Goal: Task Accomplishment & Management: Complete application form

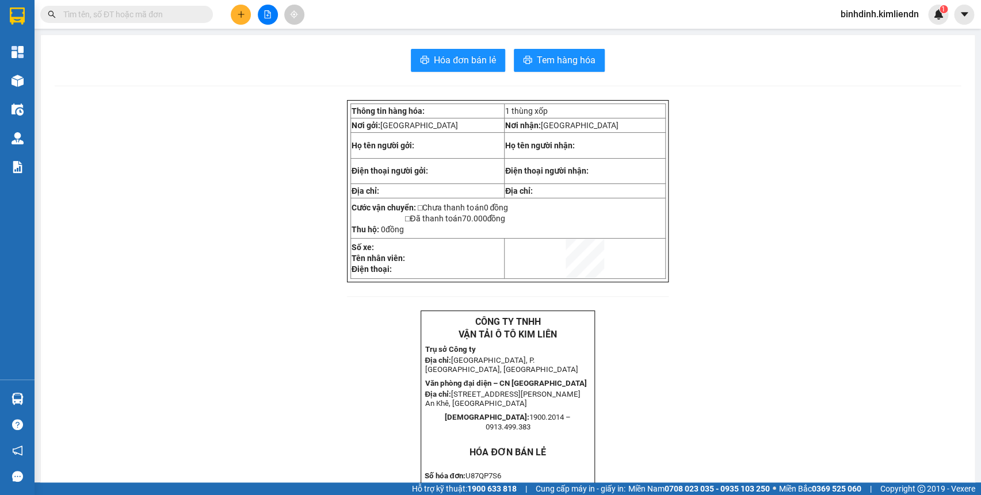
click at [250, 17] on button at bounding box center [241, 15] width 20 height 20
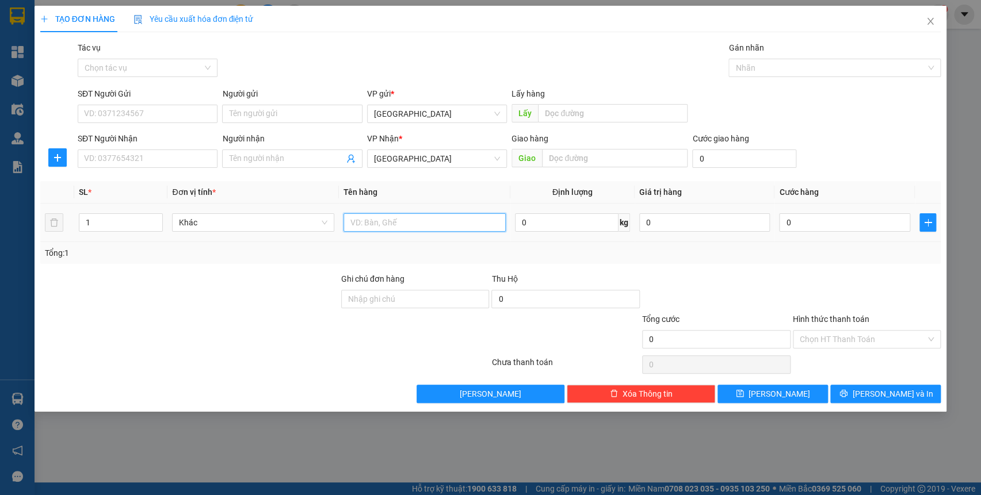
click at [395, 221] on input "text" at bounding box center [424, 222] width 162 height 18
click at [383, 293] on input "Ghi chú đơn hàng" at bounding box center [415, 299] width 148 height 18
type input "O"
type input "Ô"
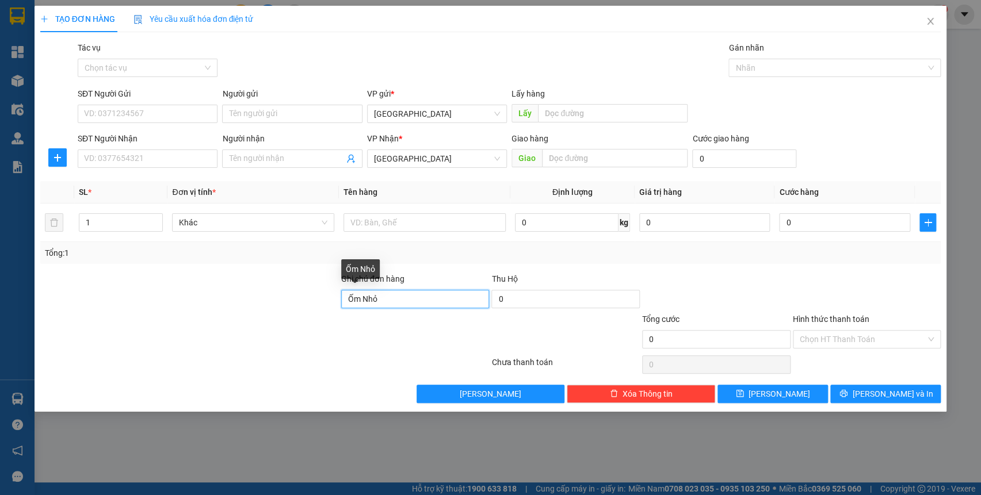
click at [387, 296] on input "Ốm Nhỏ" at bounding box center [415, 299] width 148 height 18
type input "Ốm Nhỏ 0352812049"
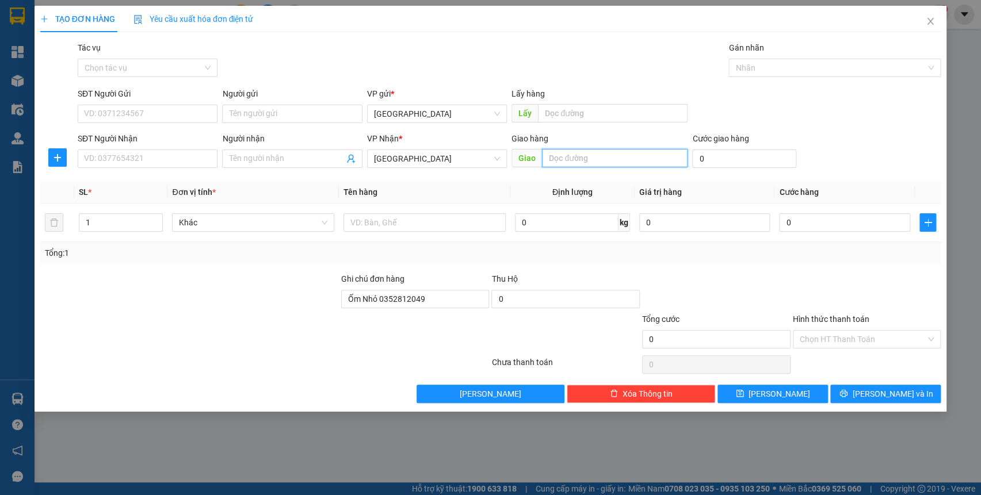
click at [587, 163] on input "text" at bounding box center [614, 158] width 145 height 18
click at [756, 70] on div at bounding box center [828, 68] width 195 height 14
type input "bồng sơn"
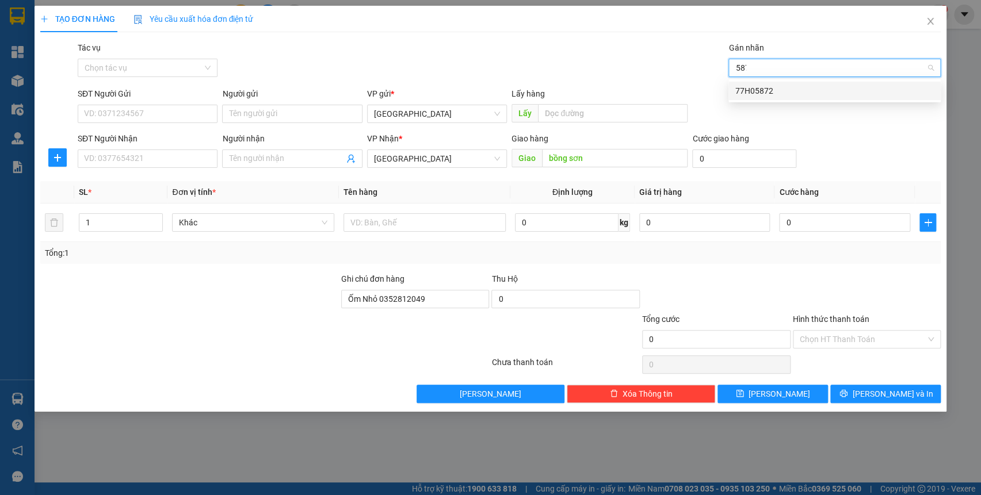
type input "5872"
click at [779, 98] on div "77H05872" at bounding box center [834, 91] width 212 height 18
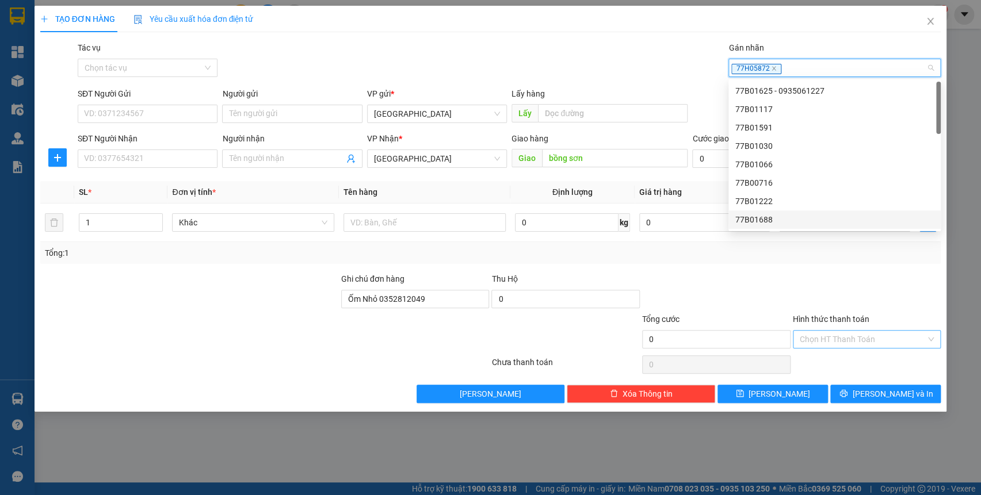
click at [838, 337] on input "Hình thức thanh toán" at bounding box center [862, 339] width 127 height 17
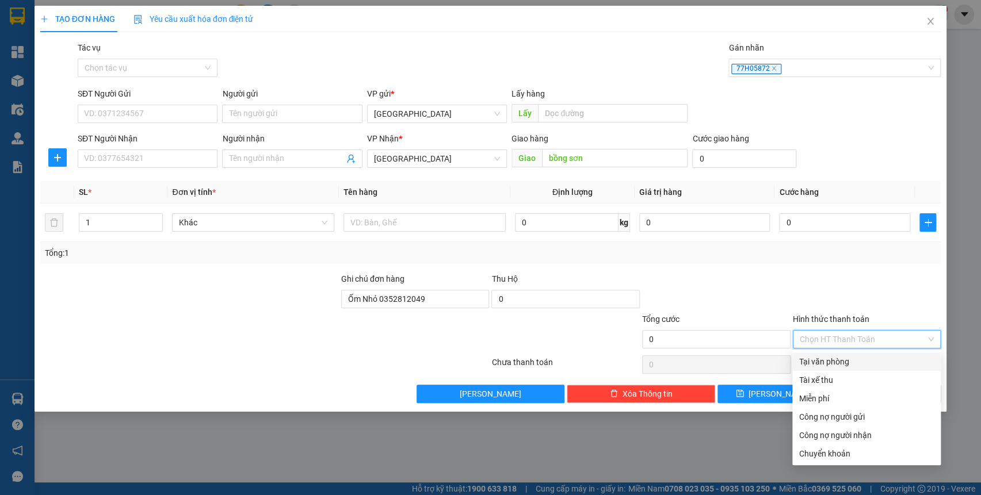
click at [857, 269] on div "Transit Pickup Surcharge Ids Transit Deliver Surcharge Ids Transit Deliver Surc…" at bounding box center [490, 222] width 901 height 362
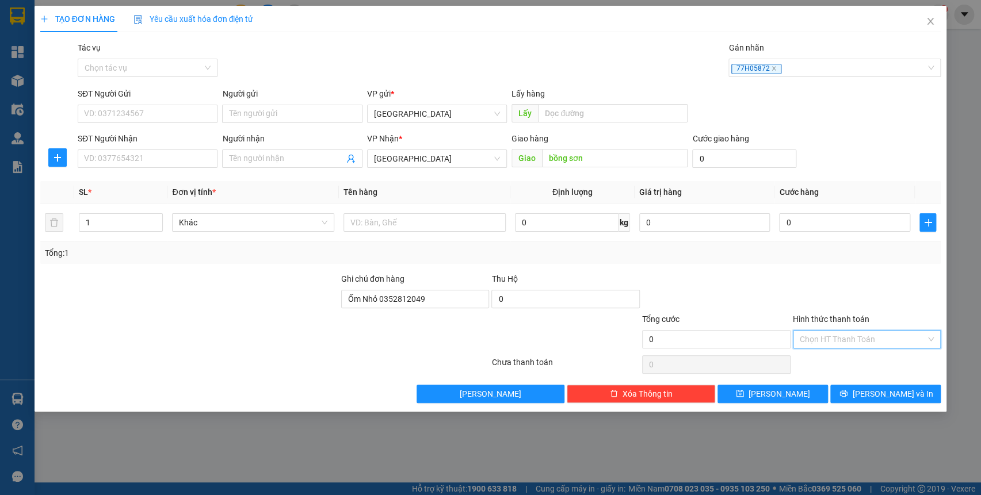
click at [842, 331] on input "Hình thức thanh toán" at bounding box center [862, 339] width 127 height 17
click at [380, 215] on input "text" at bounding box center [424, 222] width 162 height 18
type input "thùng"
click at [745, 162] on input "0" at bounding box center [744, 159] width 104 height 18
type input "3"
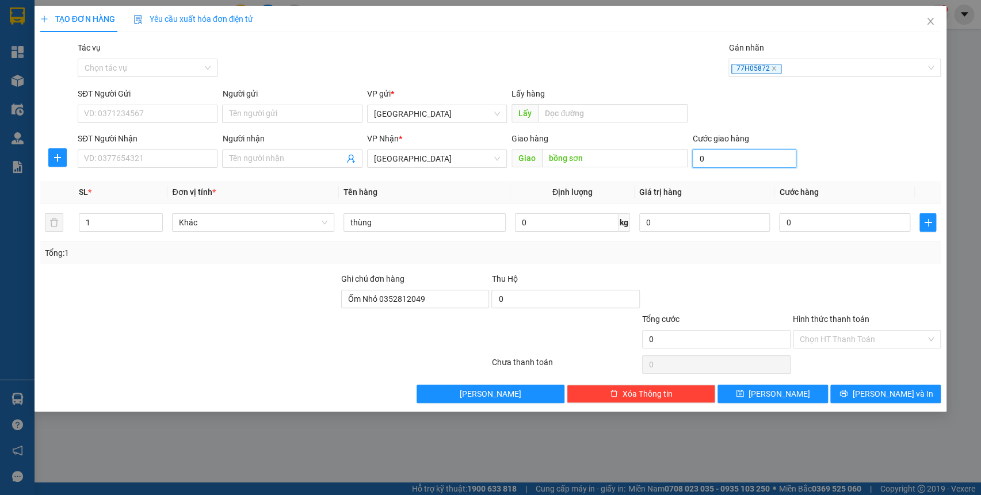
type input "3"
type input "30"
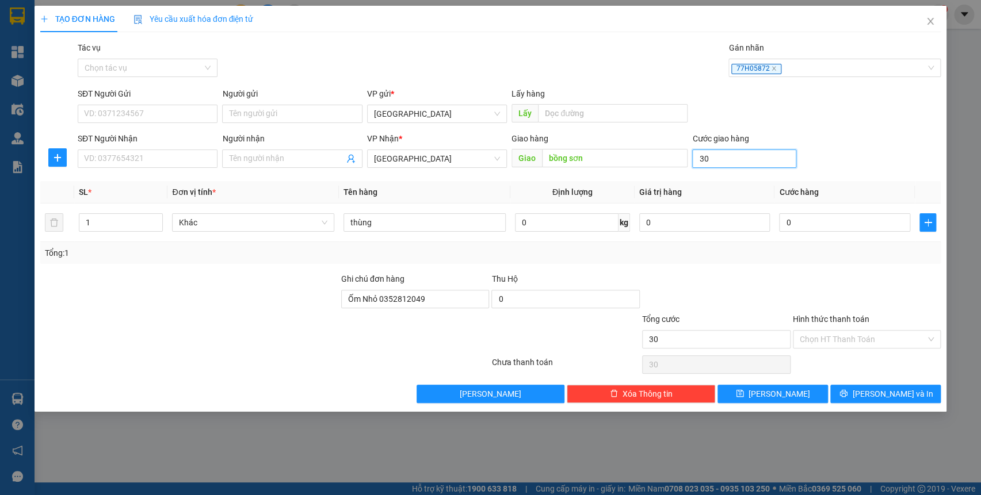
type input "300"
type input "3.000"
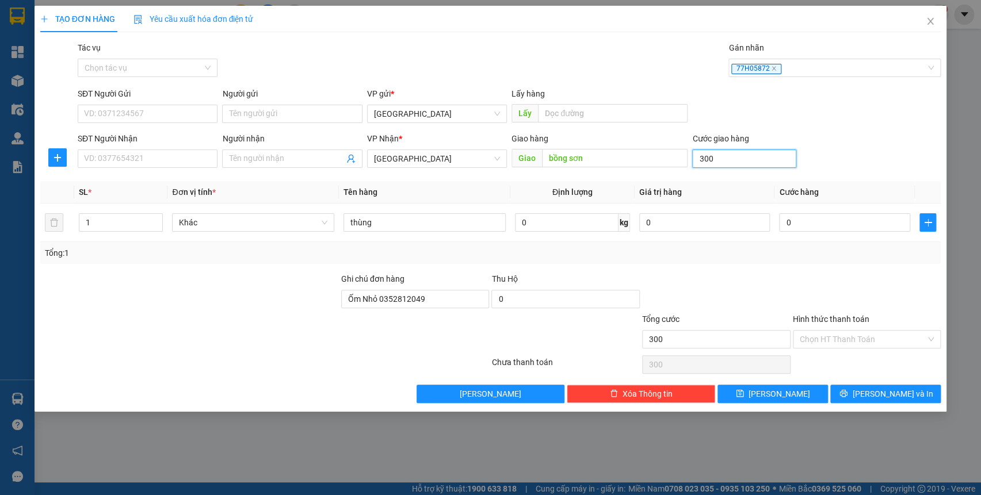
type input "3.000"
type input "30.000"
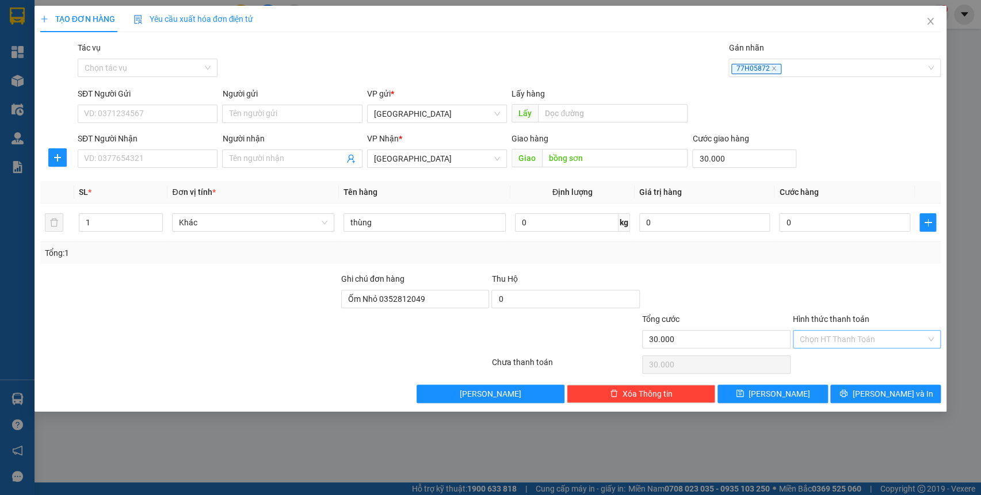
click at [849, 340] on input "Hình thức thanh toán" at bounding box center [862, 339] width 127 height 17
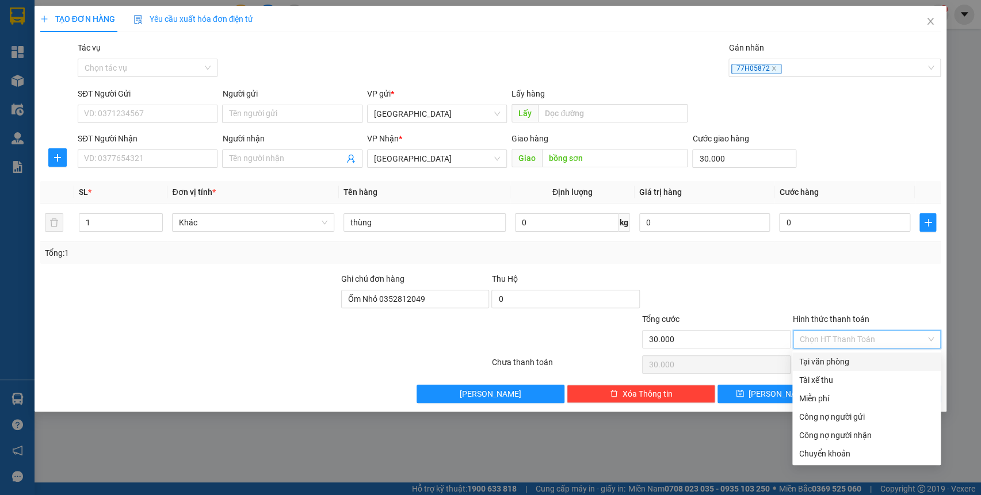
click at [816, 372] on div "Tài xế thu" at bounding box center [866, 380] width 148 height 18
type input "0"
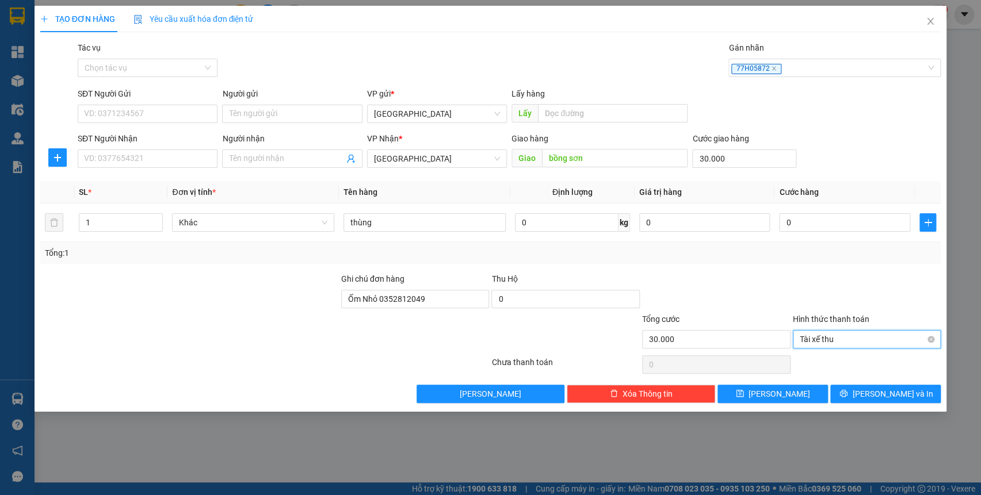
click at [829, 339] on span "Tài xế thu" at bounding box center [866, 339] width 135 height 17
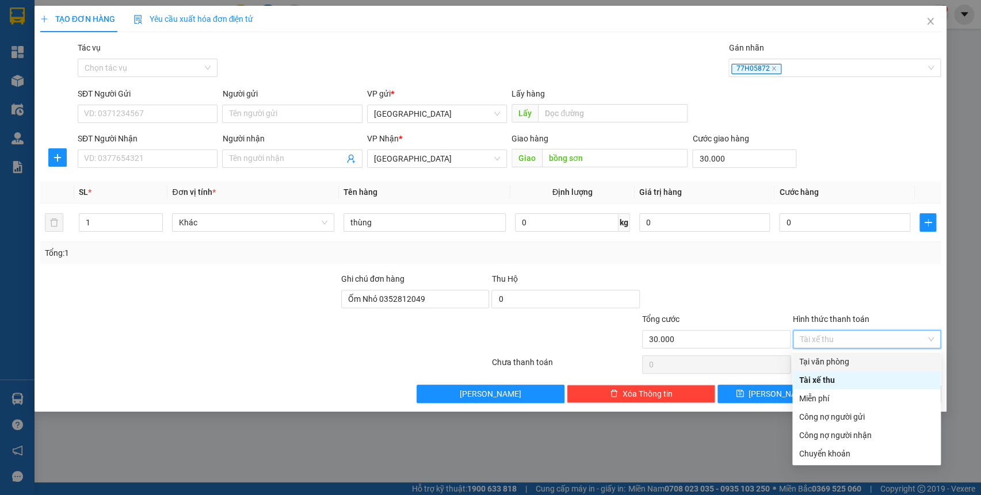
click at [834, 365] on div "Tại văn phòng" at bounding box center [866, 361] width 135 height 13
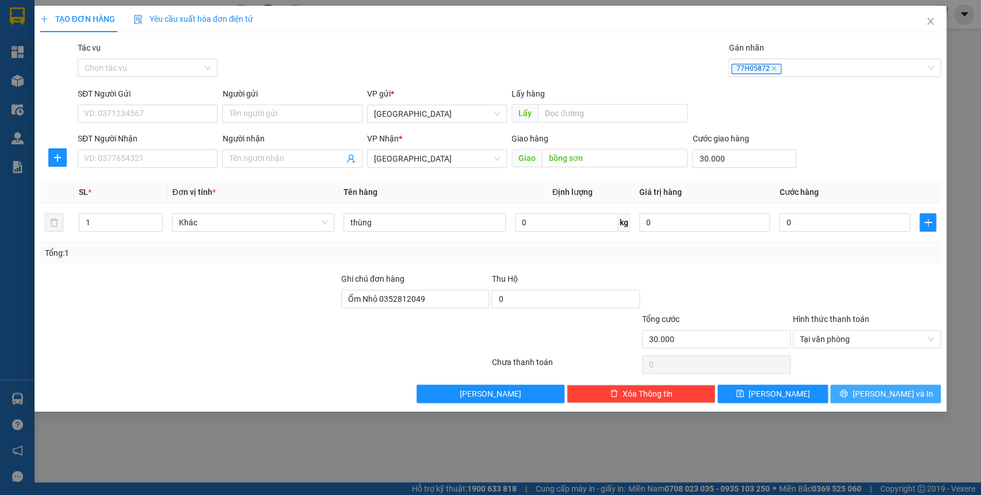
click at [882, 400] on button "[PERSON_NAME] và In" at bounding box center [885, 394] width 110 height 18
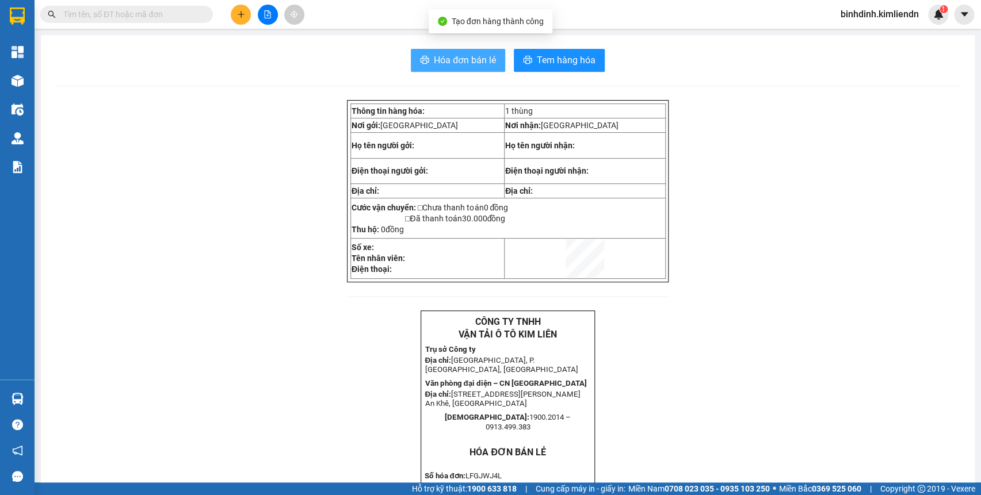
click at [457, 58] on span "Hóa đơn bán lẻ" at bounding box center [465, 60] width 62 height 14
click at [235, 22] on button at bounding box center [241, 15] width 20 height 20
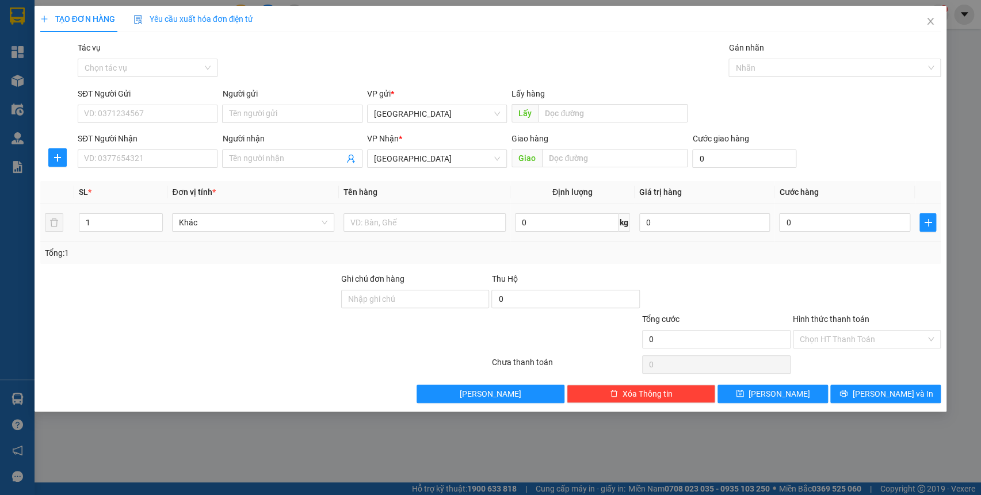
click at [374, 232] on div at bounding box center [424, 222] width 162 height 23
click at [374, 224] on input "text" at bounding box center [424, 222] width 162 height 18
type input "xốp"
click at [384, 301] on input "Ghi chú đơn hàng" at bounding box center [415, 299] width 148 height 18
click at [428, 295] on input "Bao Công 0934940899" at bounding box center [415, 299] width 148 height 18
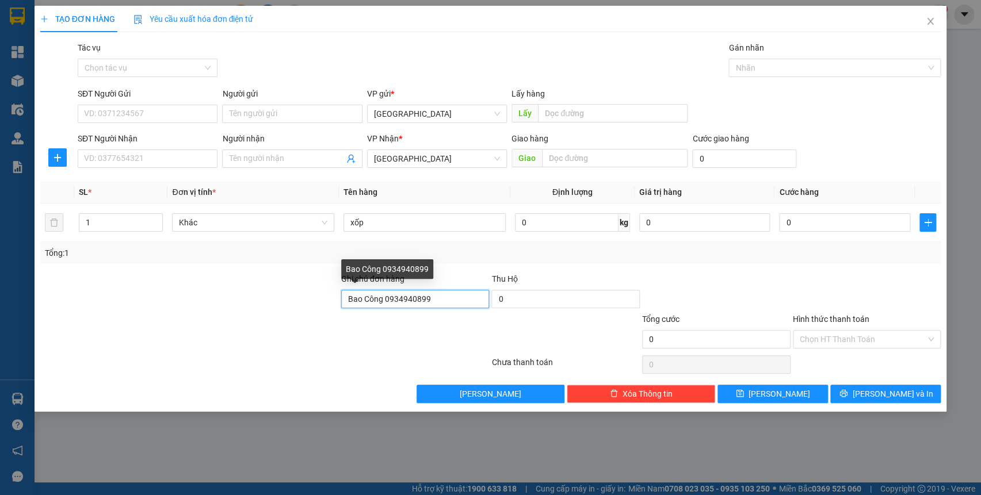
type input "Bao Công 0934940899"
click at [409, 267] on div "Bao Công 0934940899" at bounding box center [387, 269] width 92 height 20
click at [446, 301] on input "Bao Công 0934940899" at bounding box center [415, 299] width 148 height 18
drag, startPoint x: 447, startPoint y: 301, endPoint x: 59, endPoint y: 302, distance: 387.6
click at [69, 300] on div "Ghi chú đơn hàng Bao Công 0934940899 Thu Hộ 0" at bounding box center [490, 293] width 903 height 40
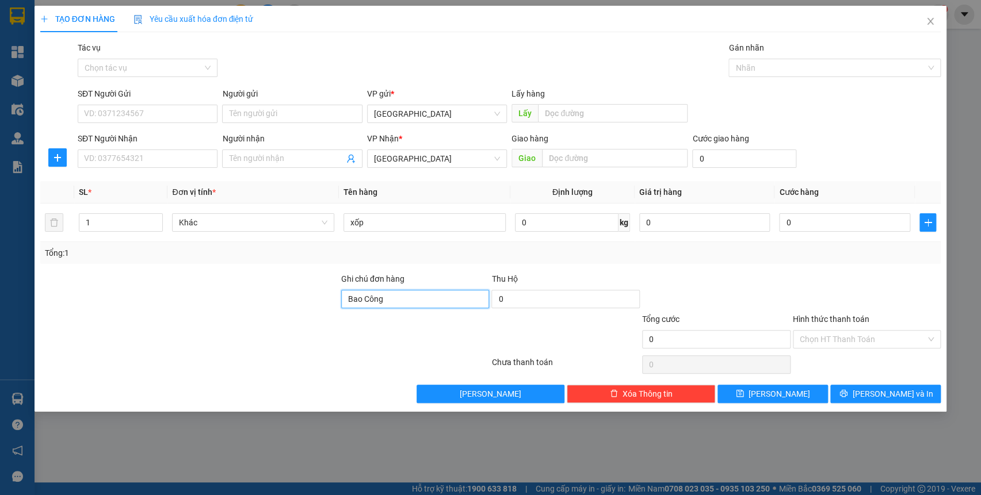
paste input "Bao Công 0934940899"
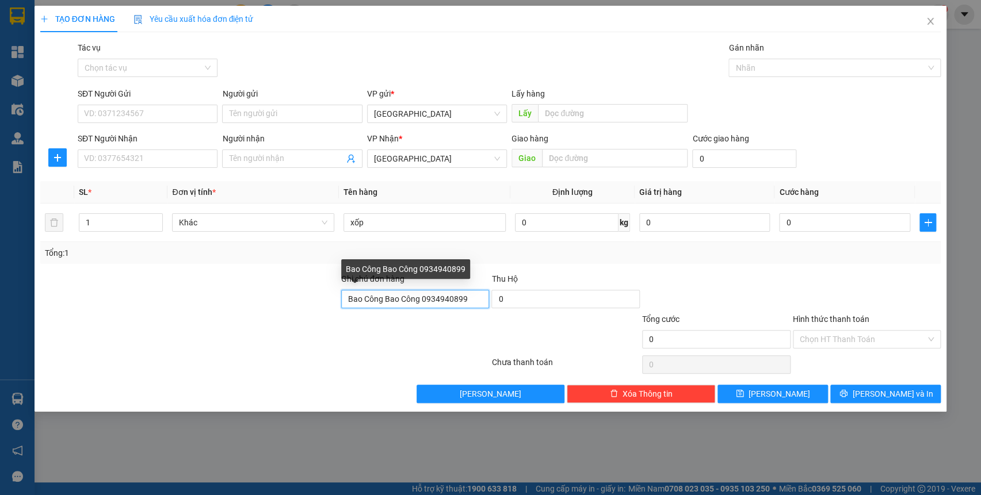
drag, startPoint x: 419, startPoint y: 302, endPoint x: 384, endPoint y: 295, distance: 35.8
click at [384, 295] on input "Bao Công Bao Công 0934940899" at bounding box center [415, 299] width 148 height 18
type input "Bao Công 0934940899"
click at [355, 266] on div "Bao Công 0934940899" at bounding box center [387, 269] width 92 height 20
click at [365, 269] on div "Bao Công 0934940899" at bounding box center [387, 269] width 92 height 20
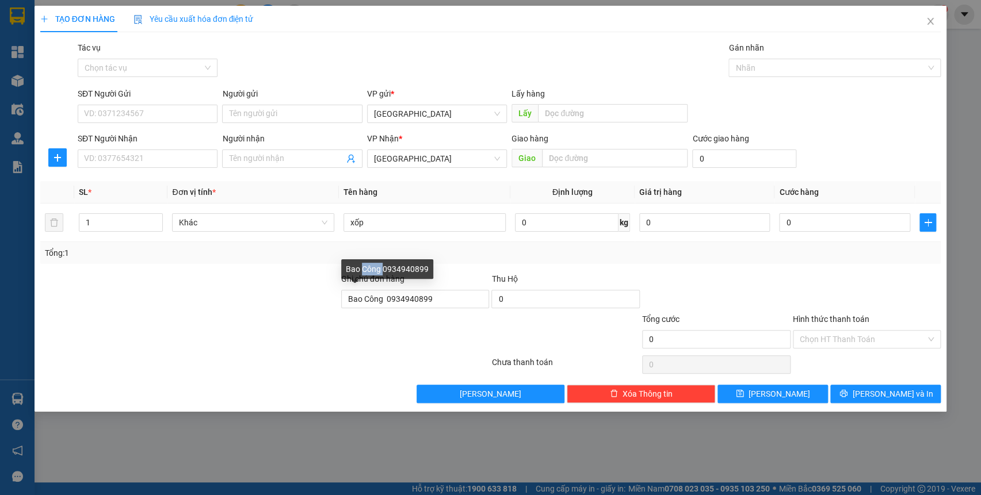
click at [365, 269] on div "Bao Công 0934940899" at bounding box center [387, 269] width 92 height 20
click at [411, 330] on div at bounding box center [415, 333] width 151 height 40
click at [538, 395] on button "[PERSON_NAME]" at bounding box center [490, 394] width 148 height 18
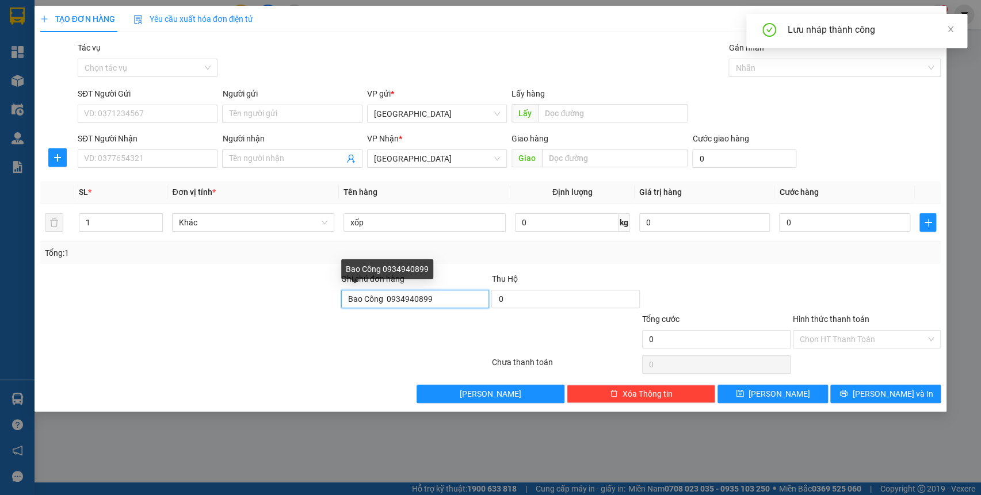
drag, startPoint x: 443, startPoint y: 297, endPoint x: 79, endPoint y: 300, distance: 364.6
click at [80, 300] on div "Ghi chú đơn hàng Bao Công 0934940899 Thu Hộ 0" at bounding box center [490, 293] width 903 height 40
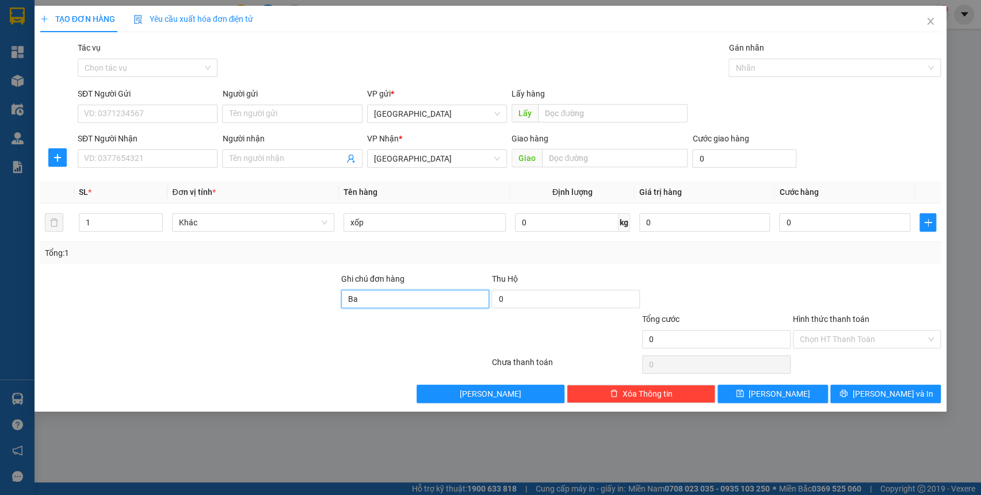
type input "B"
paste input "Bao Công 0934940899"
click at [784, 64] on div at bounding box center [828, 68] width 195 height 14
type input "Bao Công 0934940899"
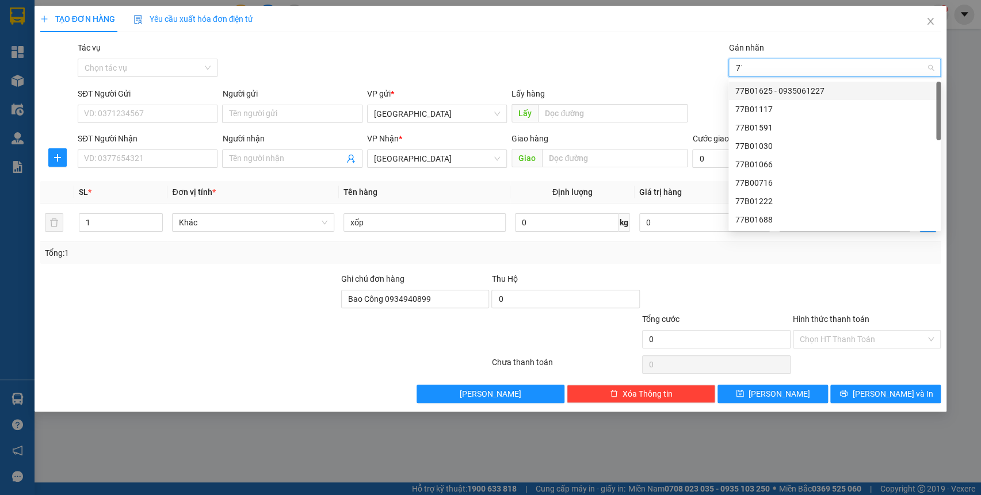
type input "716"
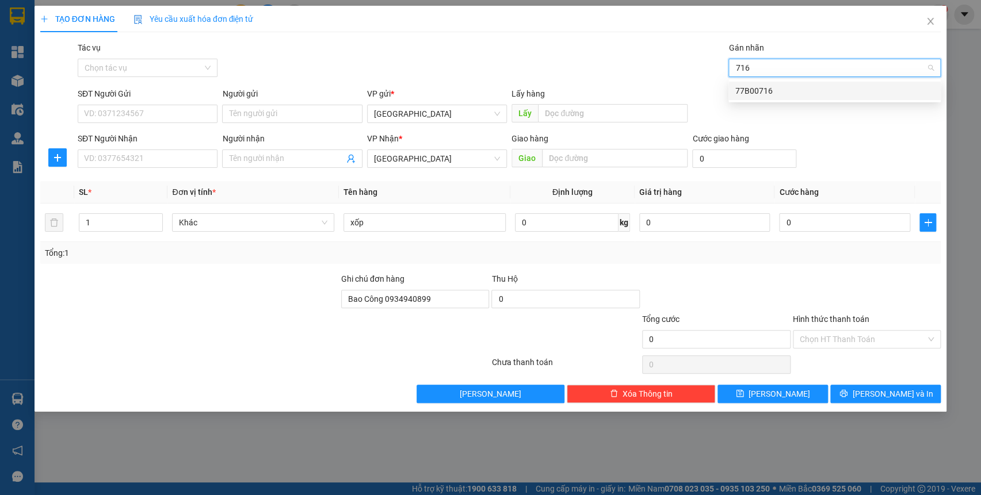
click at [778, 86] on div "77B00716" at bounding box center [834, 91] width 198 height 13
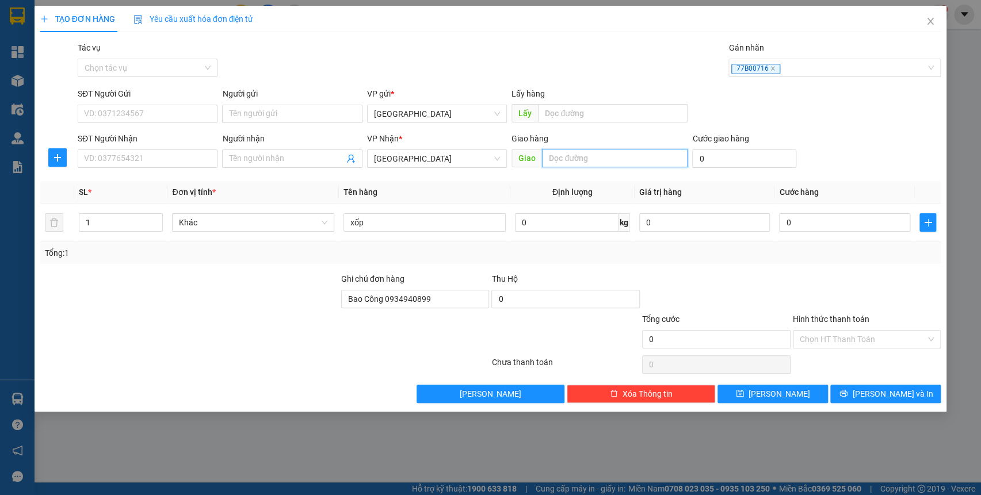
click at [567, 161] on input "text" at bounding box center [614, 158] width 145 height 18
